Goal: Task Accomplishment & Management: Use online tool/utility

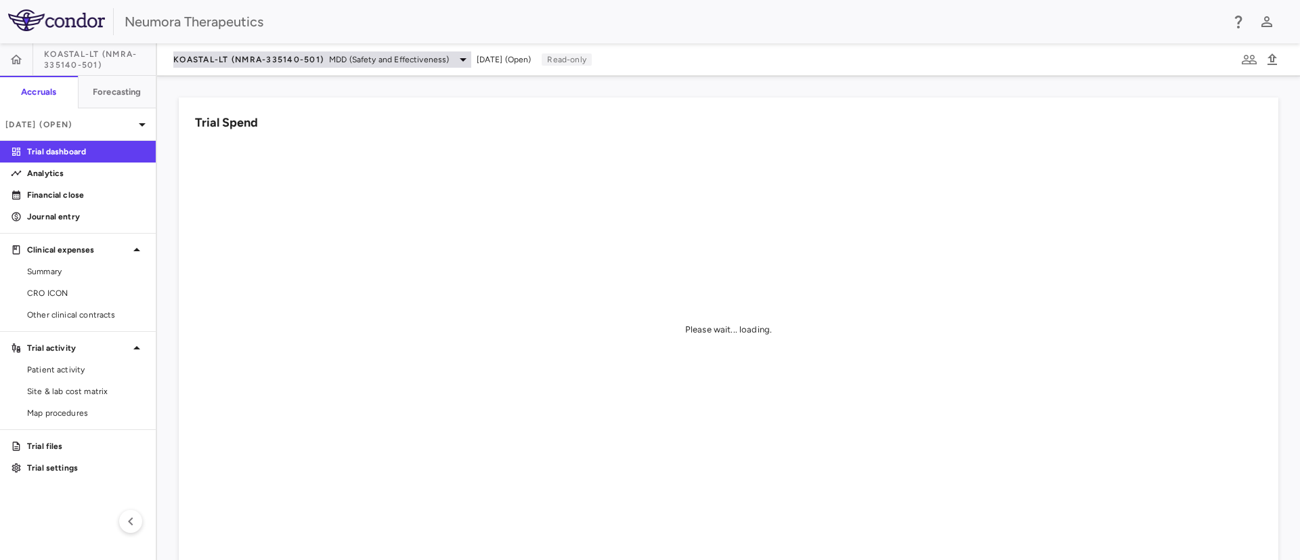
click at [397, 66] on div "KOASTAL-LT (NMRA-335140-501) MDD (Safety and Effectiveness)" at bounding box center [322, 59] width 298 height 16
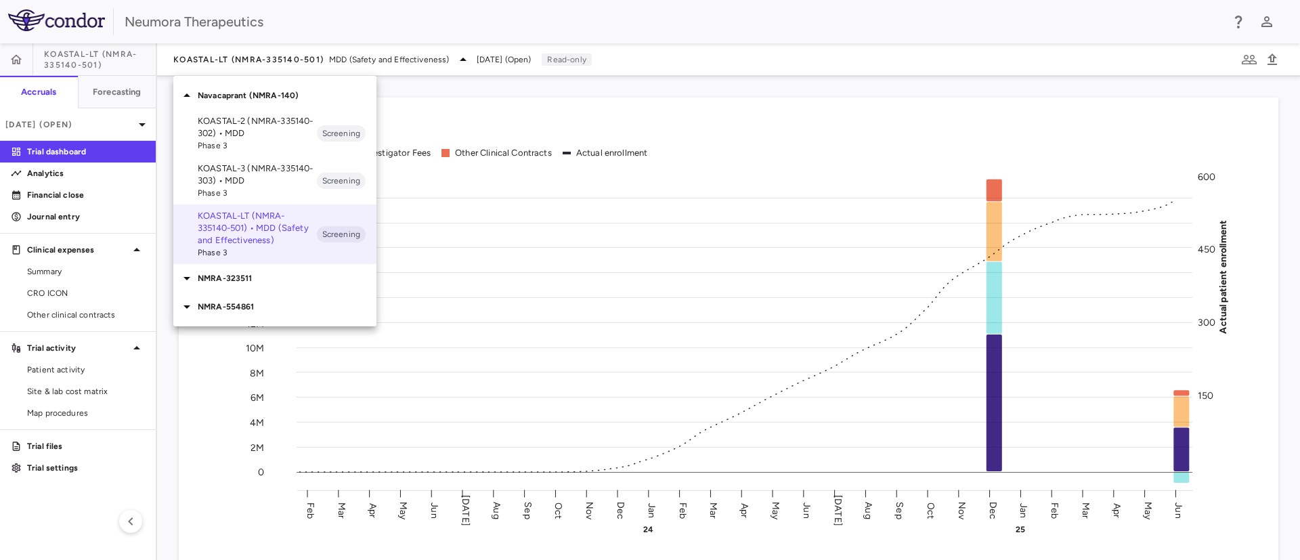
click at [242, 307] on p "NMRA-554861" at bounding box center [287, 307] width 179 height 12
click at [255, 275] on p "NMRA-323511" at bounding box center [287, 278] width 179 height 12
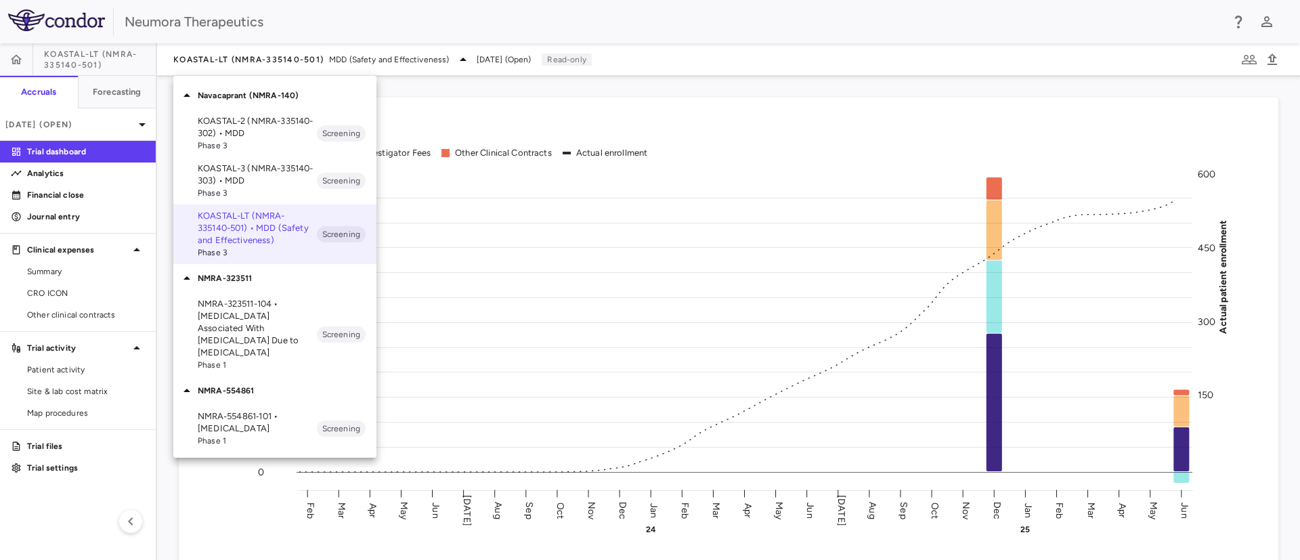
click at [277, 316] on p "NMRA-323511-104 • [MEDICAL_DATA] Associated With [MEDICAL_DATA] Due to [MEDICAL…" at bounding box center [257, 328] width 119 height 61
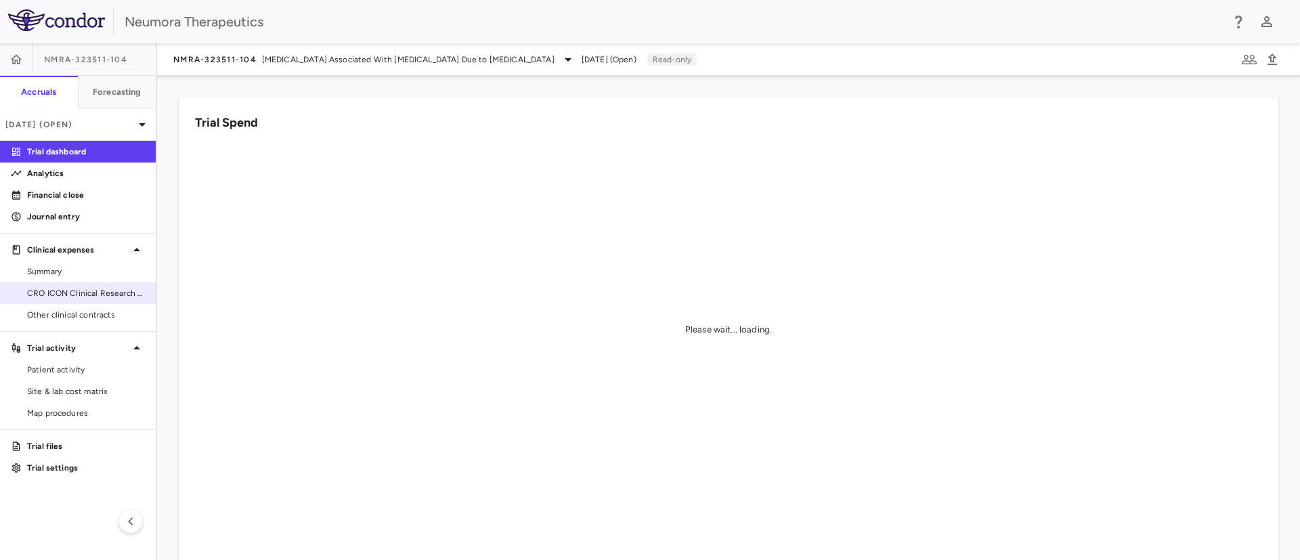
click at [75, 289] on span "CRO ICON Clinical Research Limited" at bounding box center [86, 293] width 118 height 12
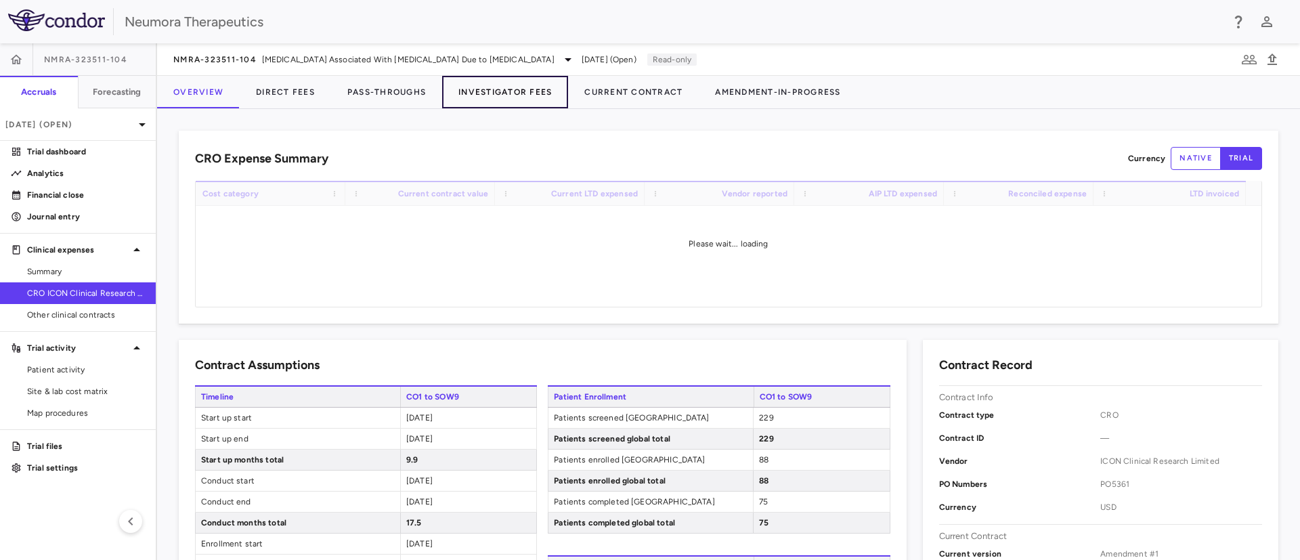
click at [507, 85] on button "Investigator Fees" at bounding box center [505, 92] width 126 height 33
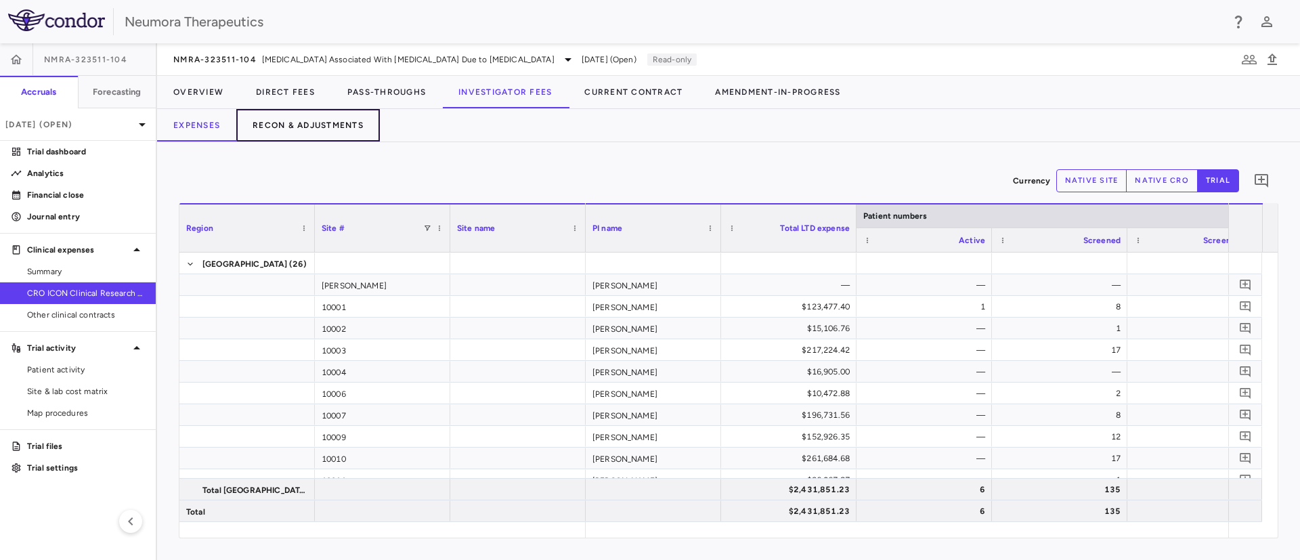
click at [275, 125] on button "Recon & Adjustments" at bounding box center [308, 125] width 144 height 33
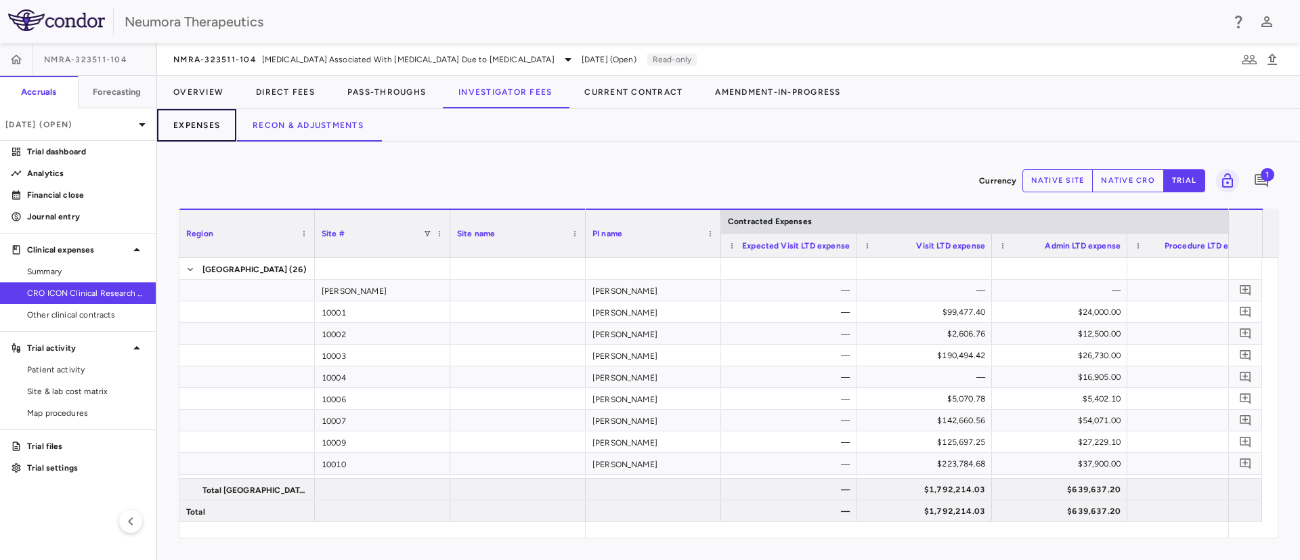
click at [217, 123] on button "Expenses" at bounding box center [196, 125] width 79 height 33
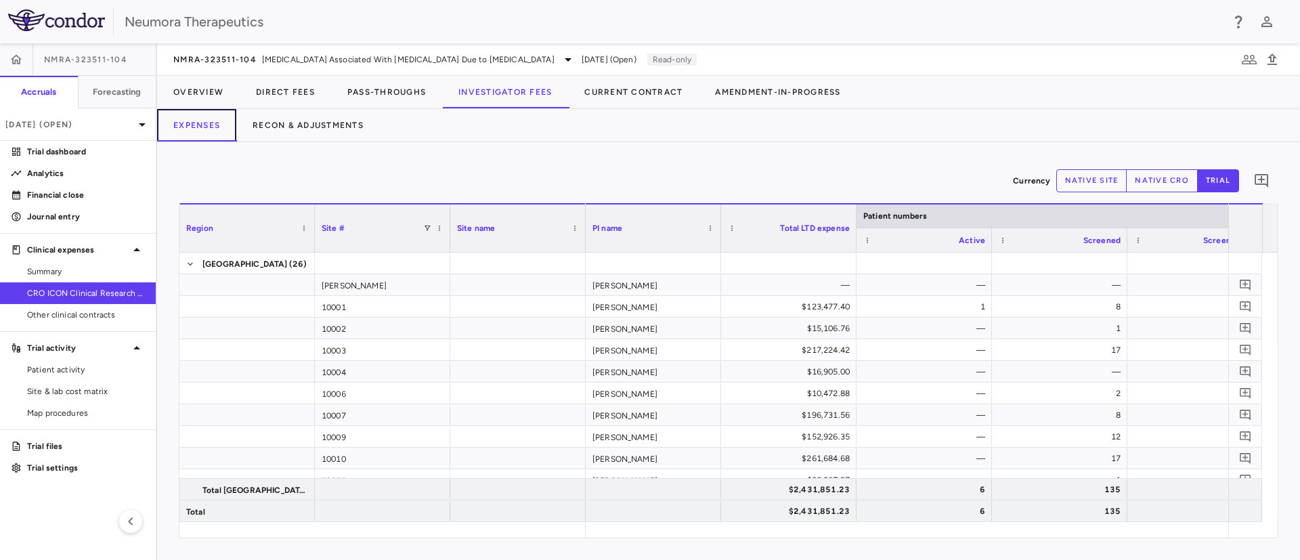
scroll to position [0, 562]
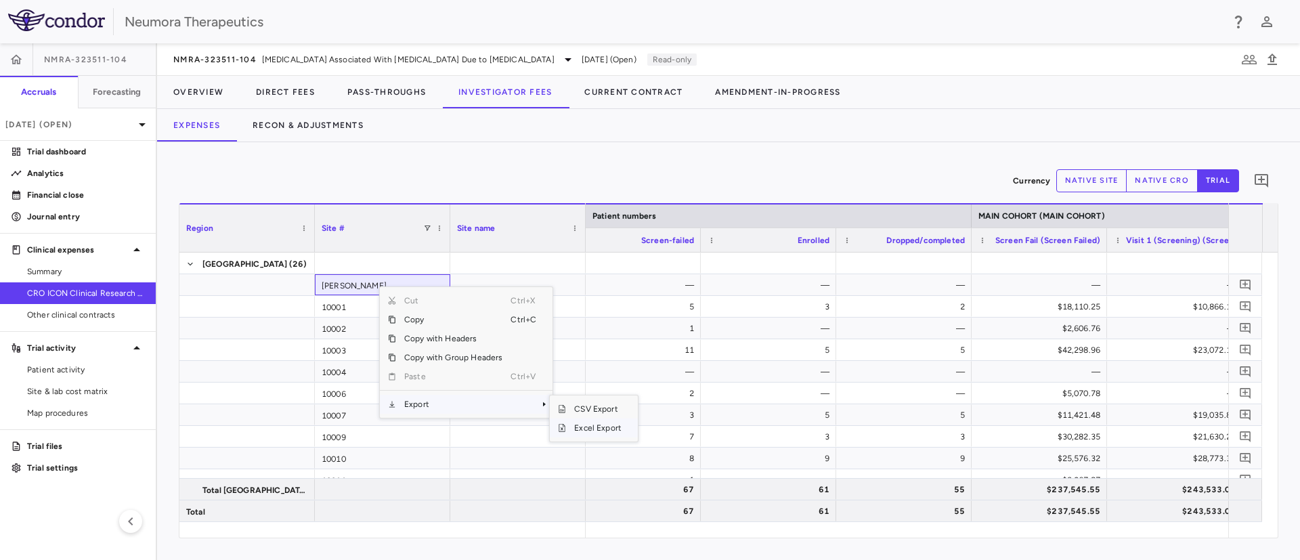
click at [580, 431] on span "Excel Export" at bounding box center [598, 428] width 64 height 19
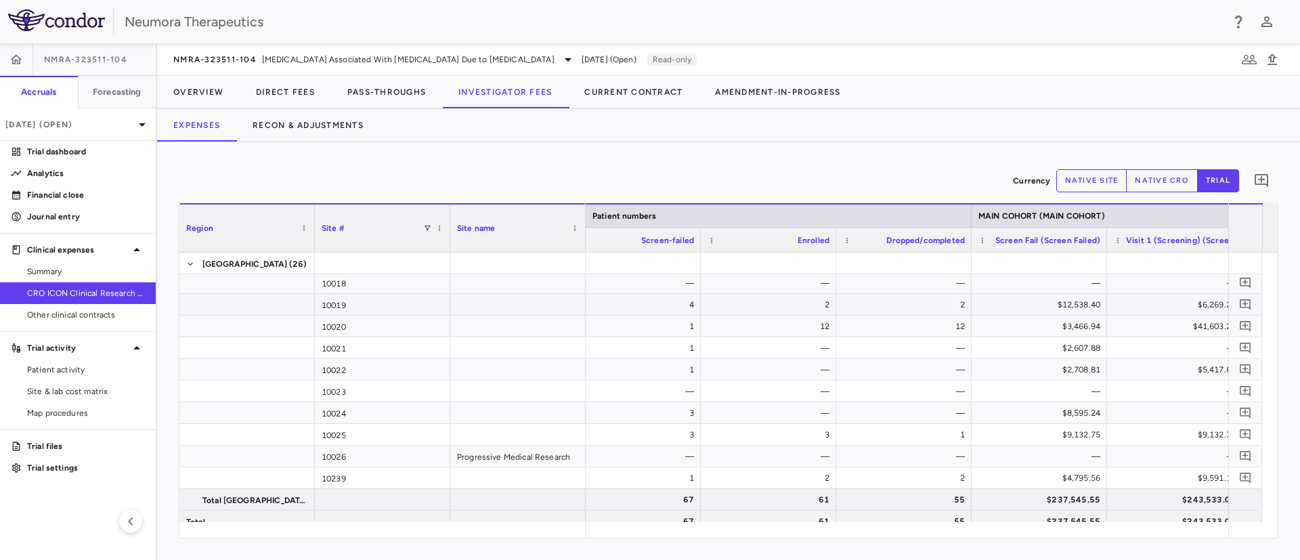
scroll to position [359, 0]
